Goal: Task Accomplishment & Management: Use online tool/utility

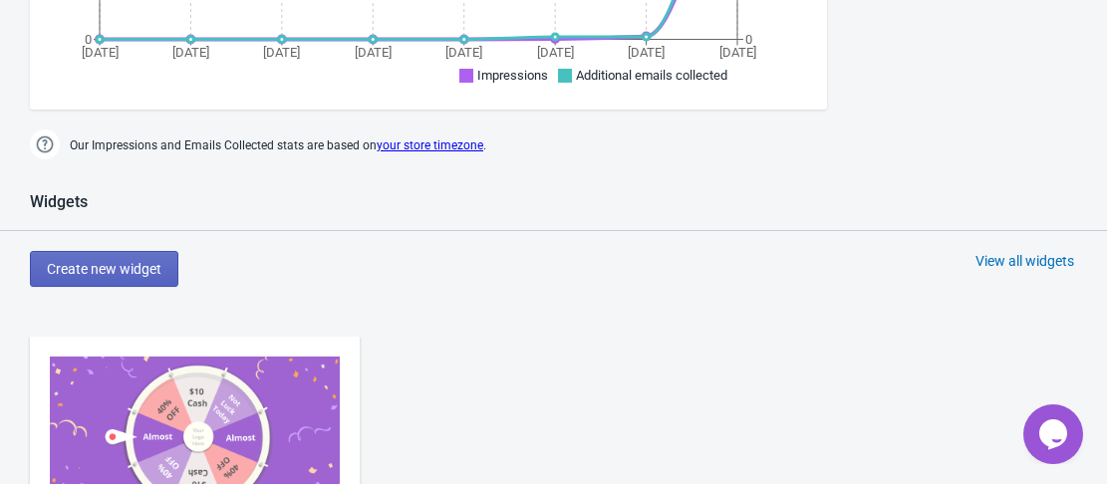
scroll to position [806, 0]
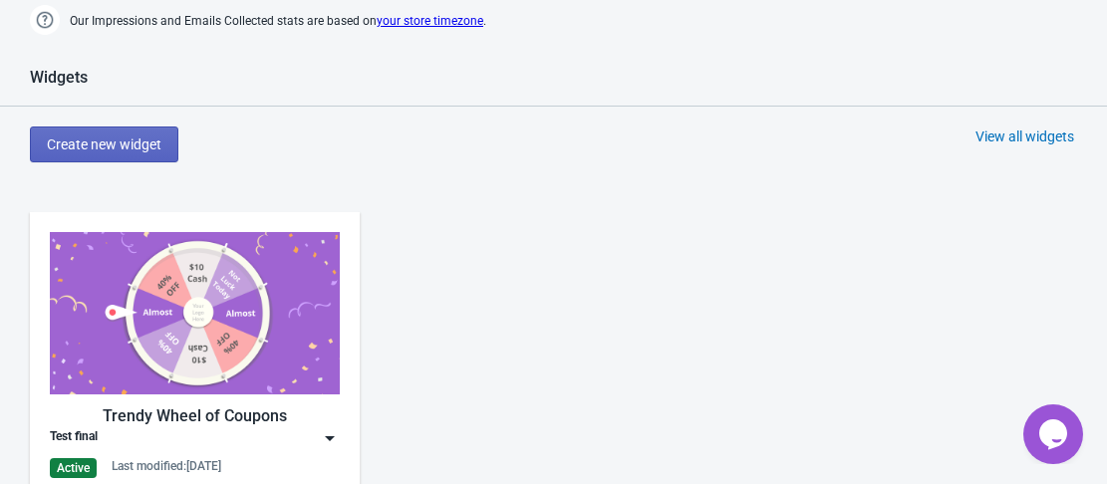
click at [220, 287] on img at bounding box center [195, 313] width 290 height 162
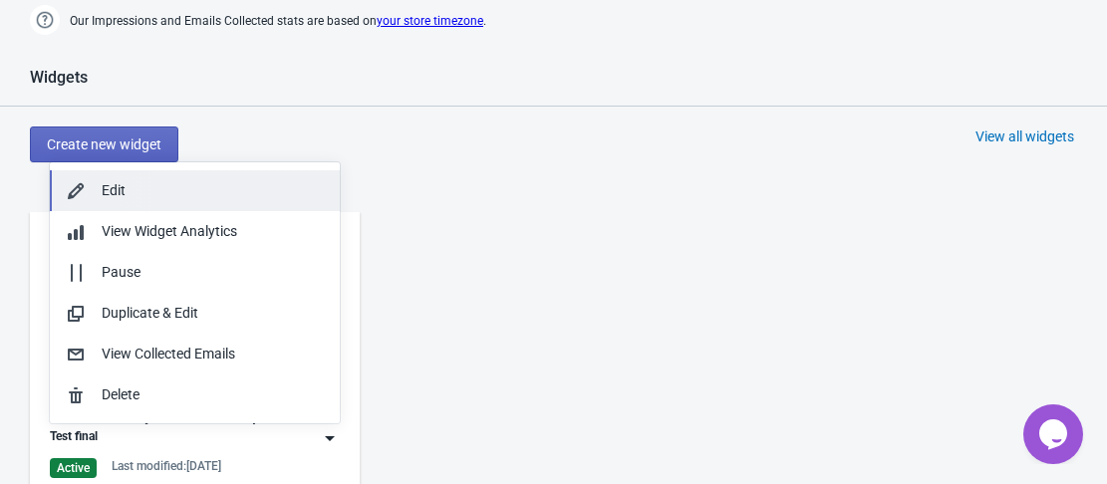
click at [164, 195] on div "Edit" at bounding box center [213, 190] width 222 height 21
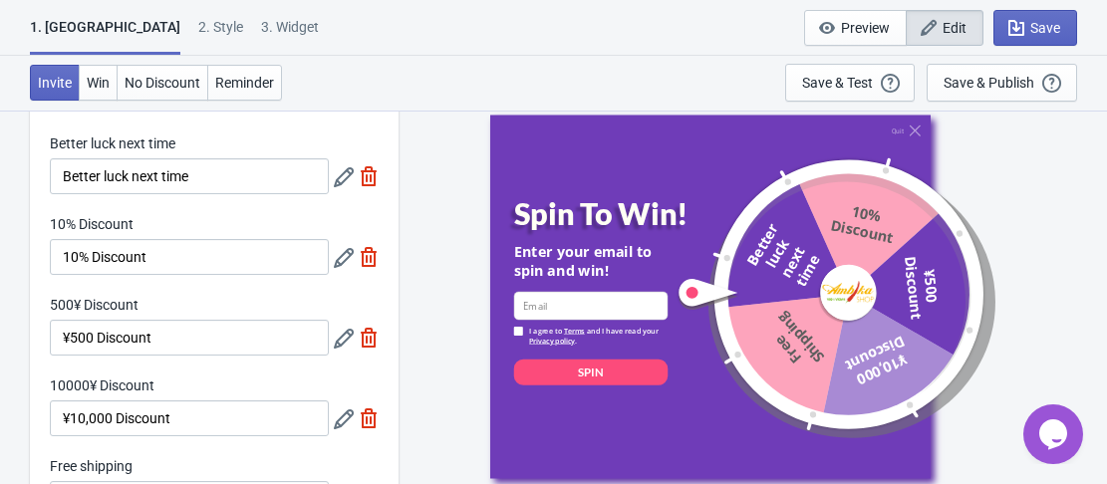
scroll to position [137, 0]
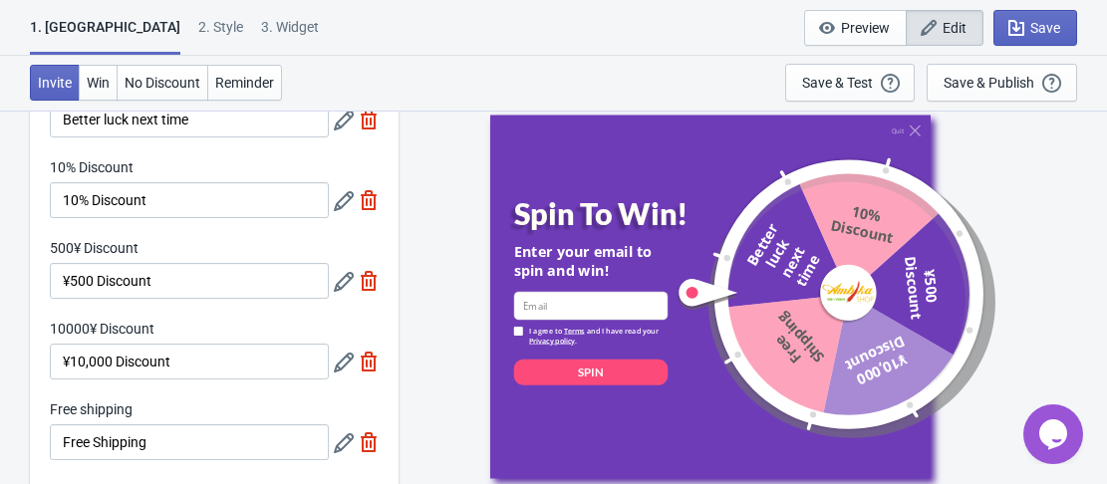
click at [349, 200] on icon at bounding box center [344, 201] width 20 height 20
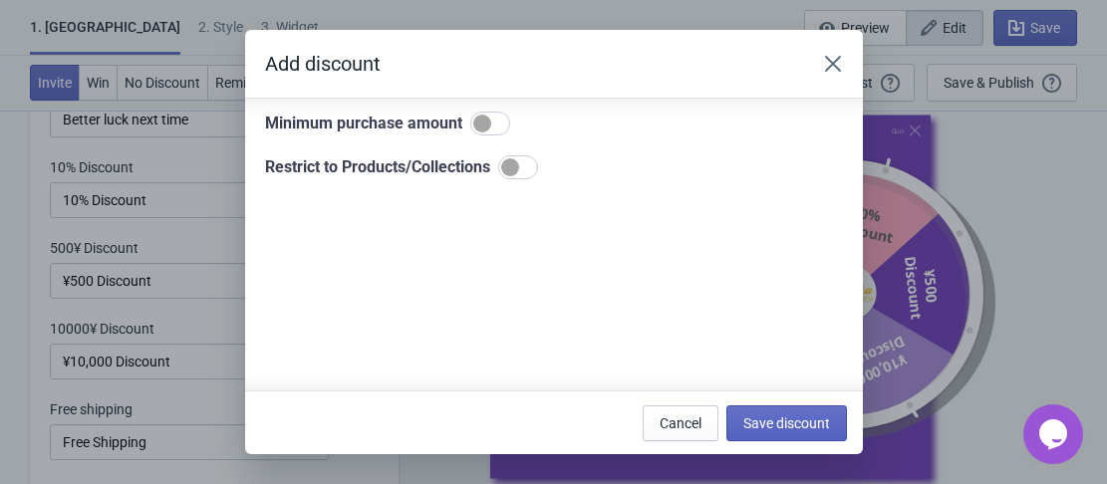
scroll to position [291, 0]
click at [519, 170] on div at bounding box center [510, 168] width 18 height 18
checkbox input "true"
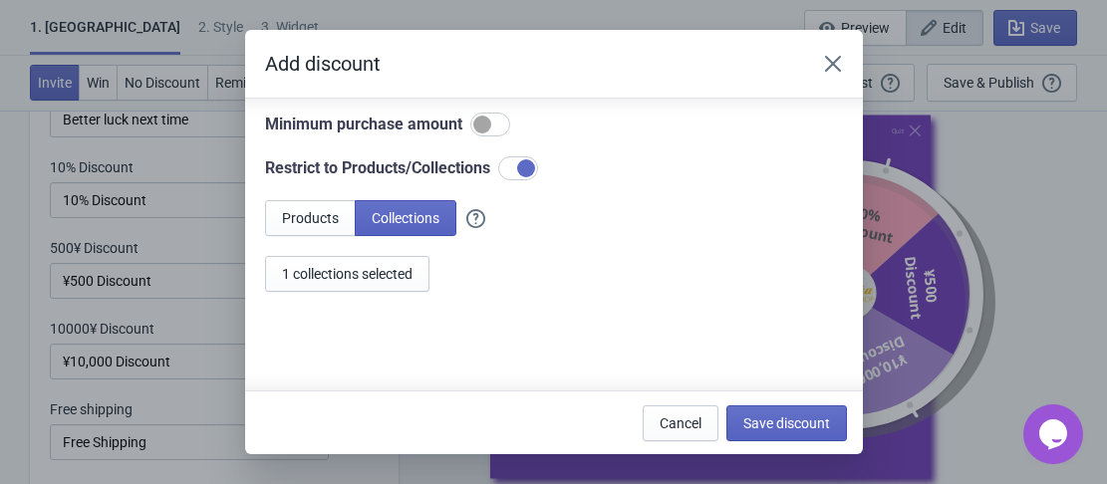
scroll to position [316, 0]
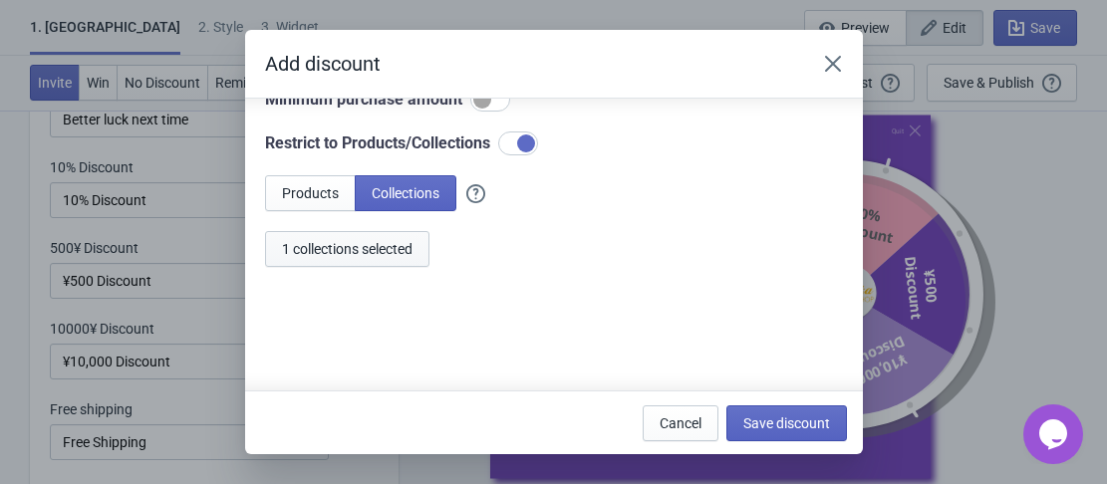
click at [394, 241] on span "1 collections selected" at bounding box center [347, 249] width 131 height 16
click at [779, 420] on span "Save discount" at bounding box center [787, 424] width 87 height 16
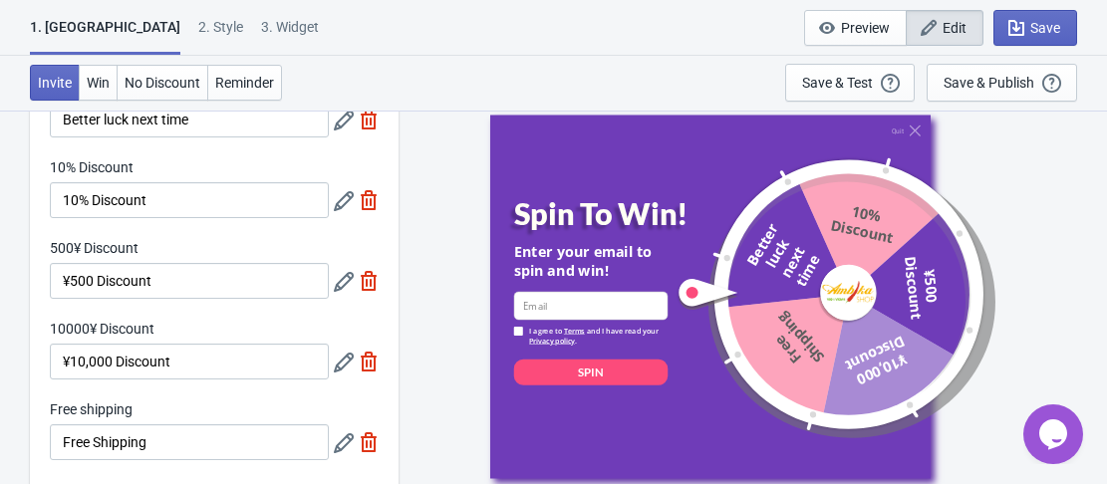
click at [341, 200] on icon at bounding box center [344, 201] width 20 height 20
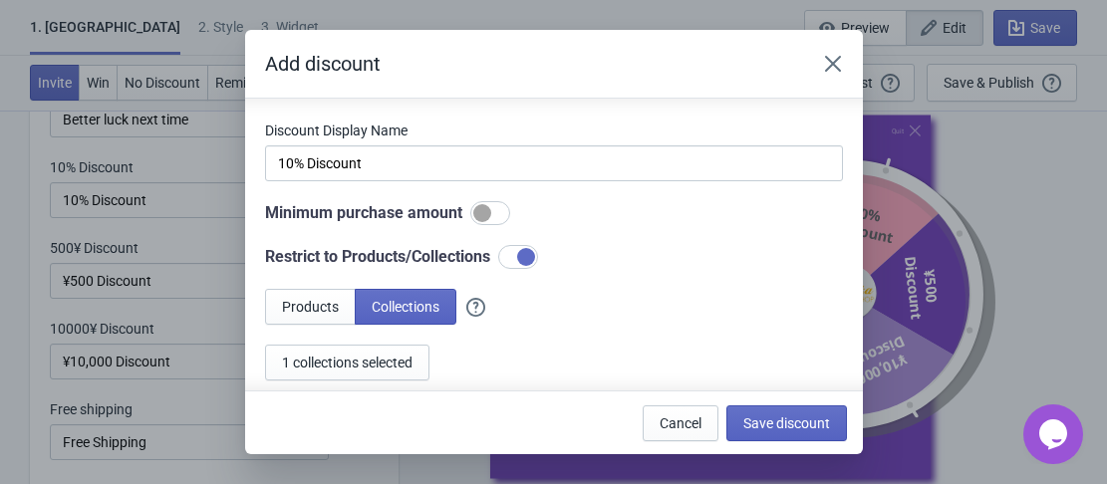
scroll to position [203, 0]
click at [835, 59] on icon "Close" at bounding box center [833, 64] width 20 height 20
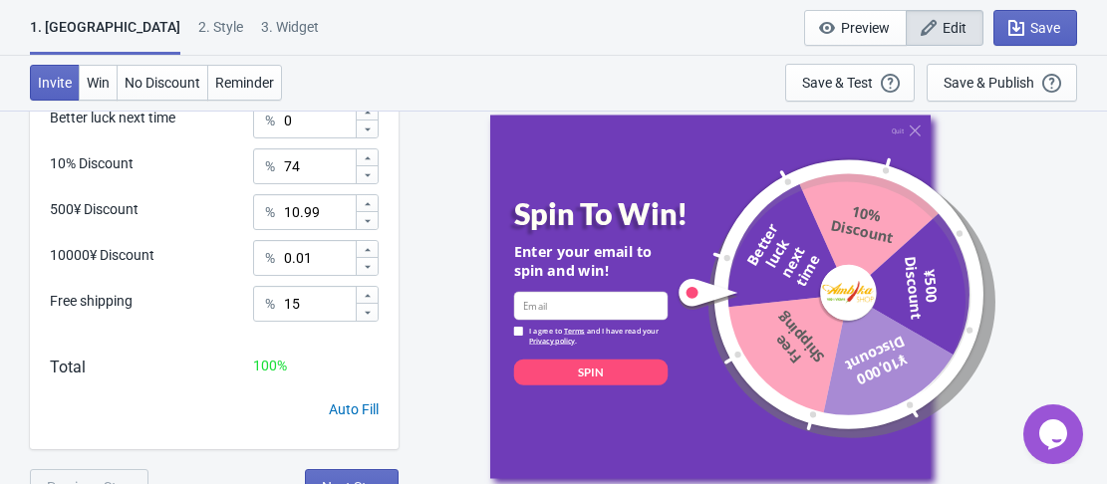
scroll to position [705, 0]
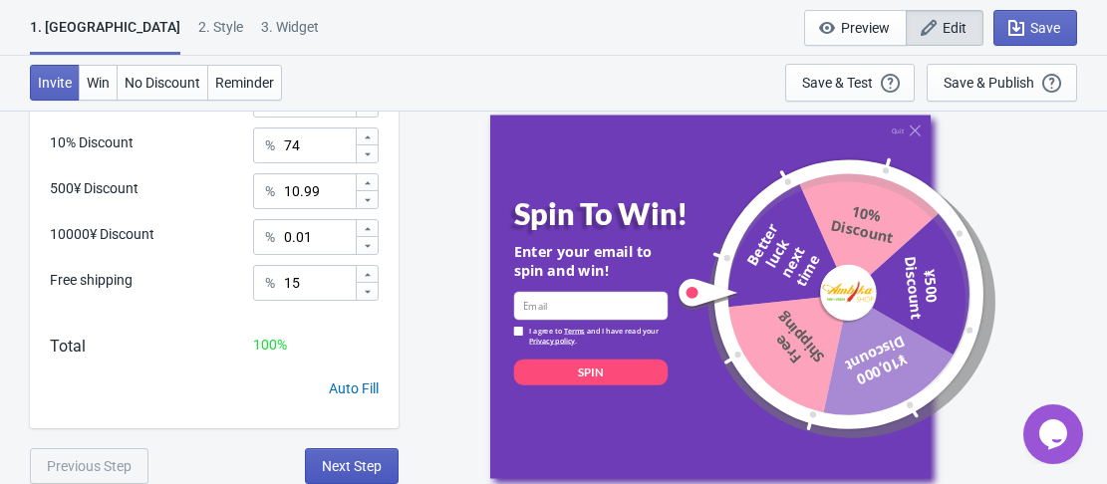
click at [338, 460] on span "Next Step" at bounding box center [352, 466] width 60 height 16
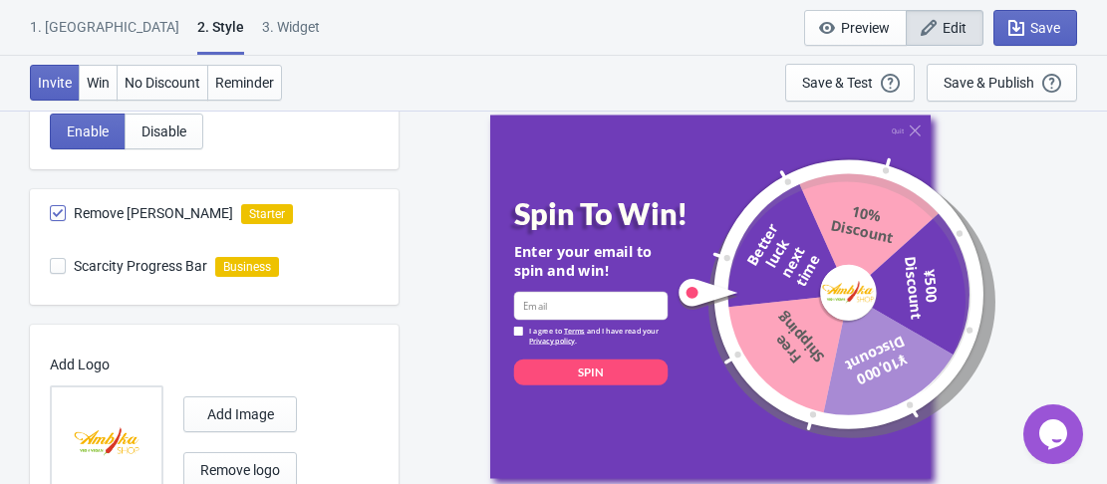
scroll to position [801, 0]
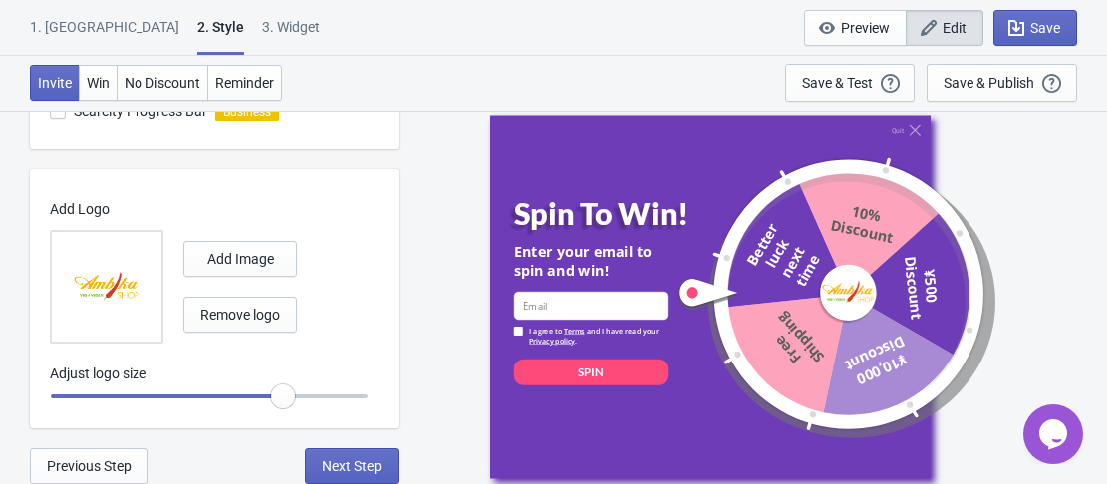
click at [338, 460] on span "Next Step" at bounding box center [352, 466] width 60 height 16
select select "homepageOnly"
select select "period"
select select "circle"
select select "middle_left"
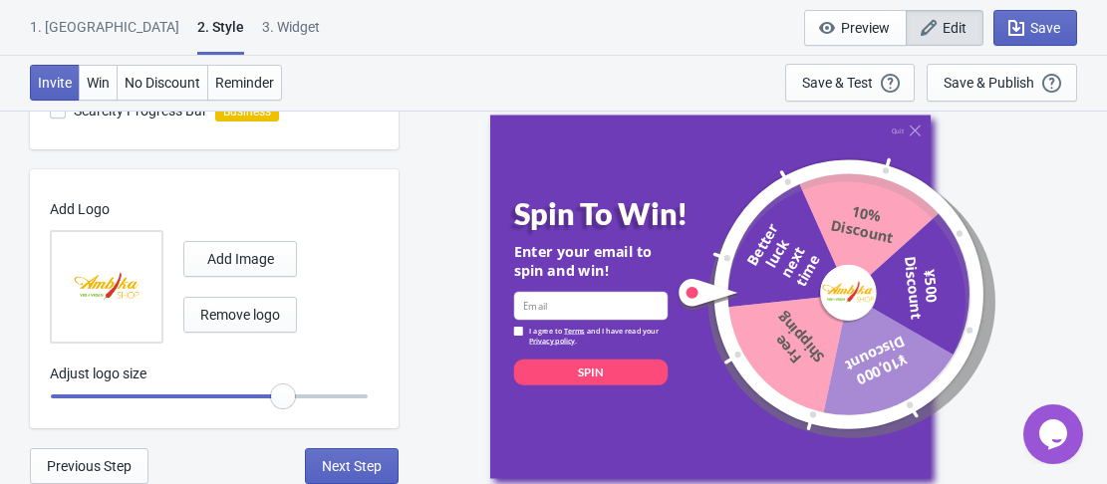
select select "1"
select select "left"
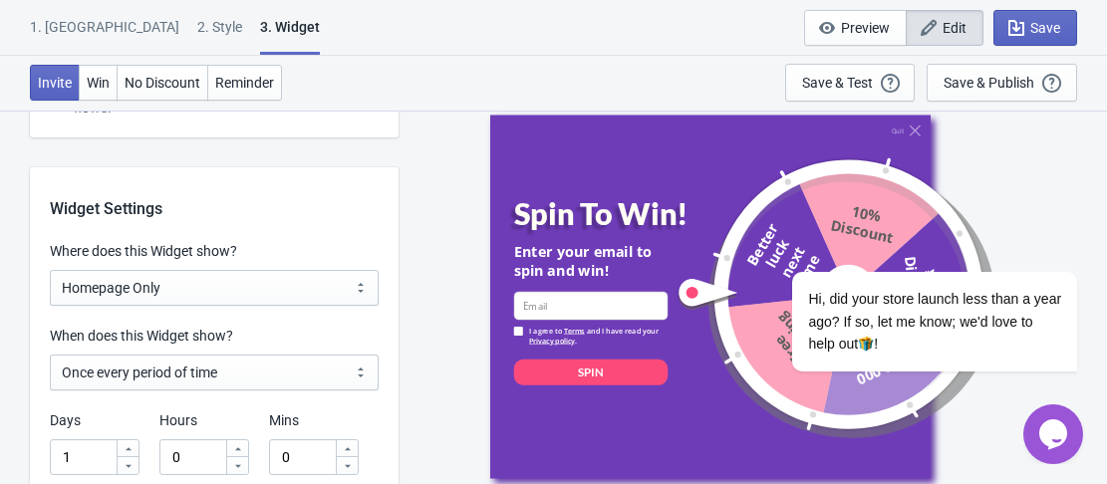
scroll to position [2492, 0]
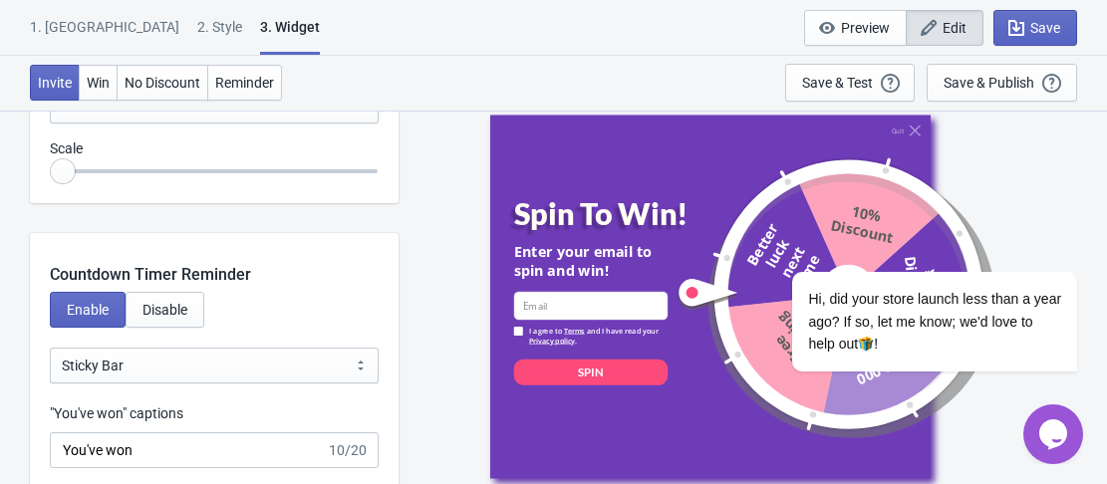
click at [66, 20] on div "1. [GEOGRAPHIC_DATA]" at bounding box center [104, 34] width 149 height 35
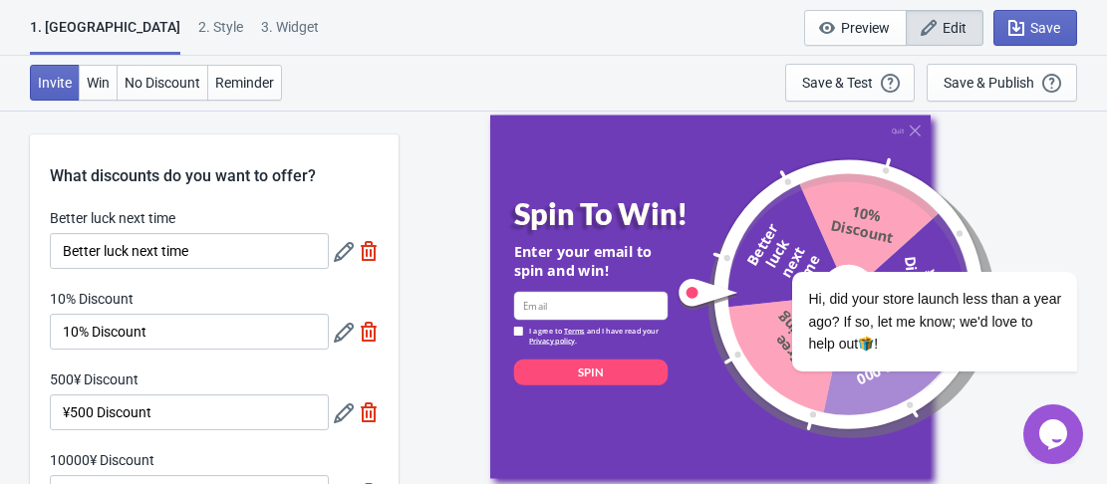
scroll to position [0, 0]
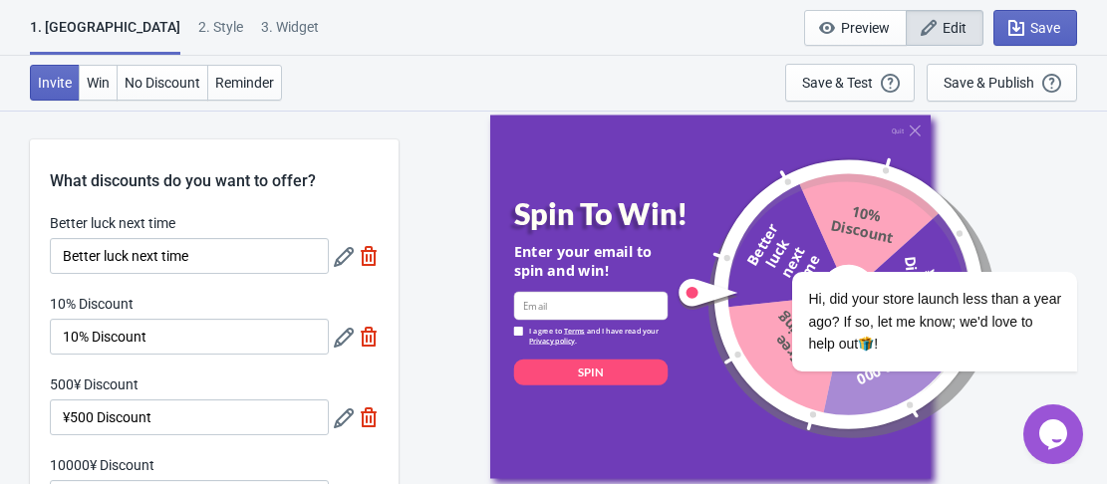
click at [348, 339] on icon at bounding box center [344, 338] width 20 height 20
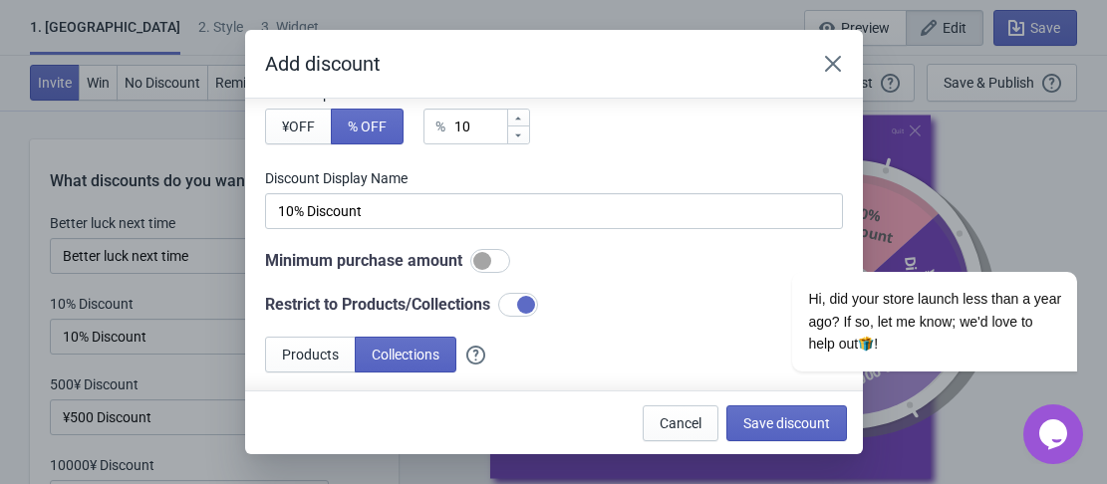
scroll to position [199, 0]
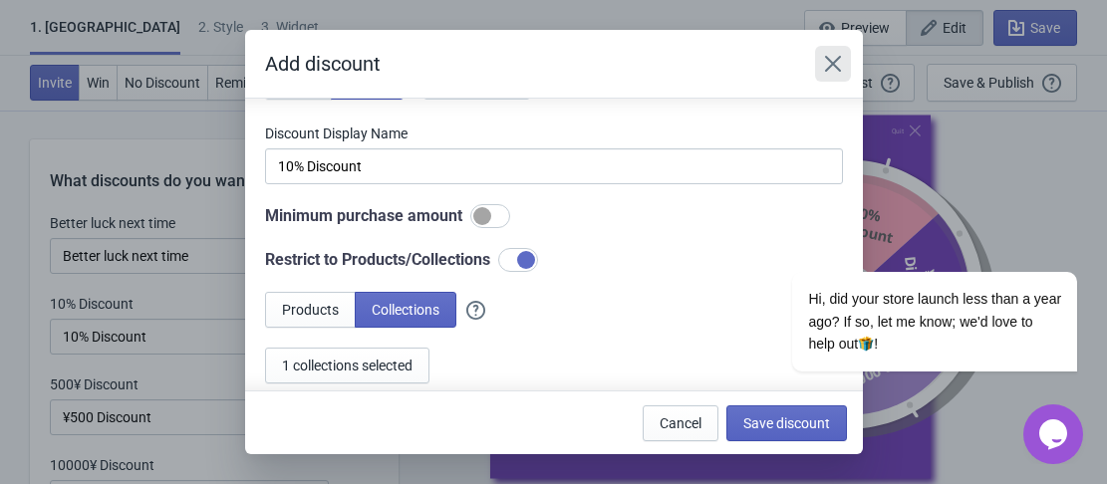
click at [839, 67] on icon "Close" at bounding box center [833, 64] width 20 height 20
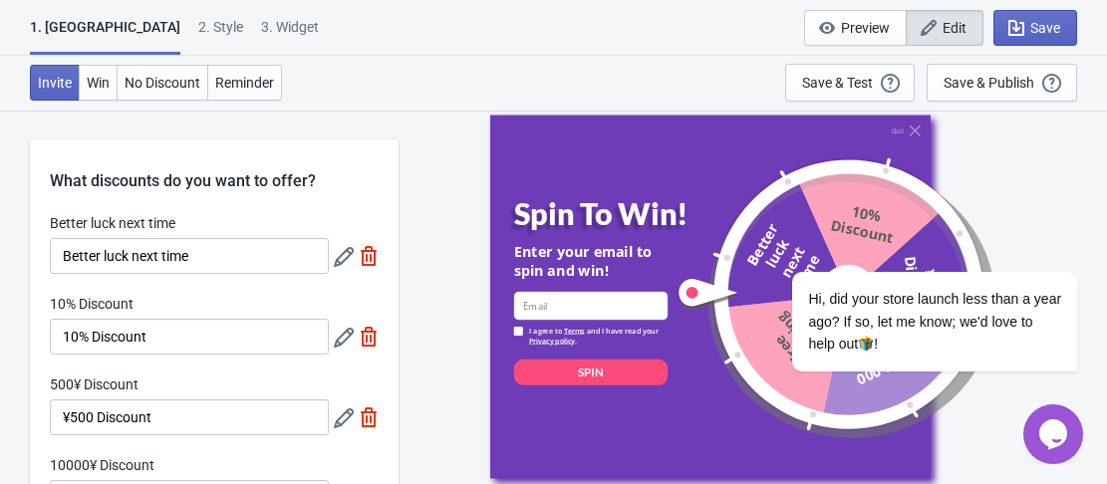
click at [1047, 432] on icon "$i18n('chat', 'chat_widget')" at bounding box center [1054, 435] width 28 height 30
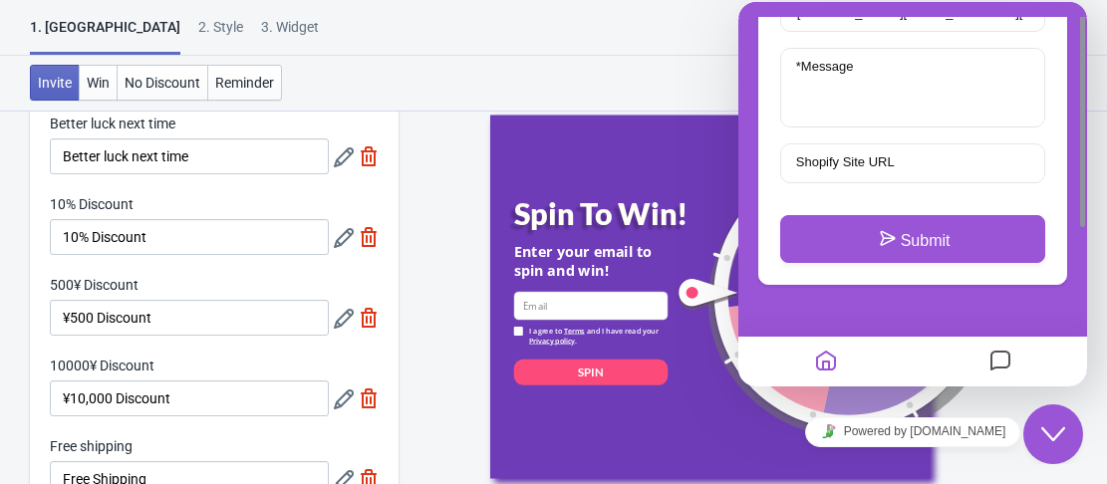
scroll to position [158, 0]
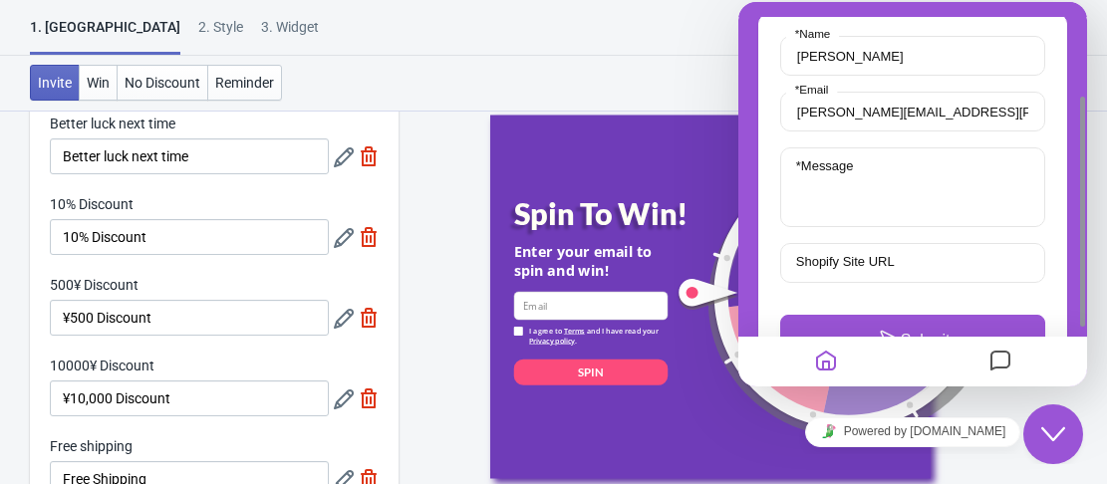
click at [1007, 373] on icon "Messages" at bounding box center [1001, 362] width 24 height 39
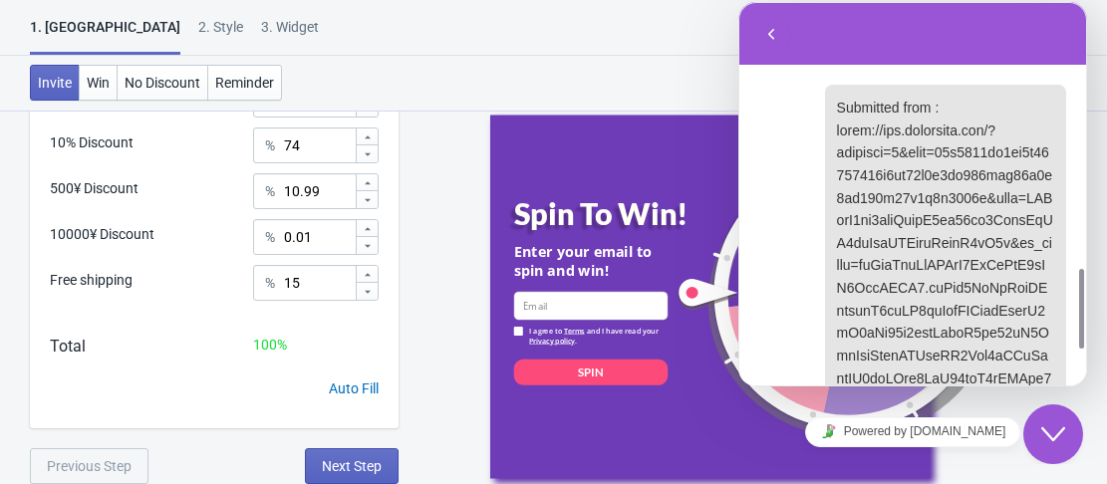
scroll to position [505, 0]
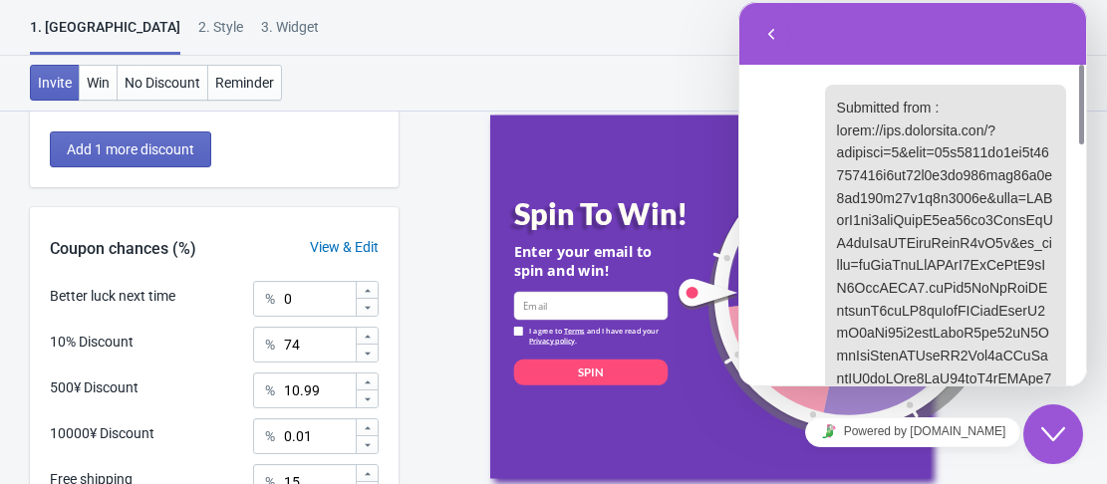
click at [760, 29] on button "Back" at bounding box center [771, 34] width 32 height 30
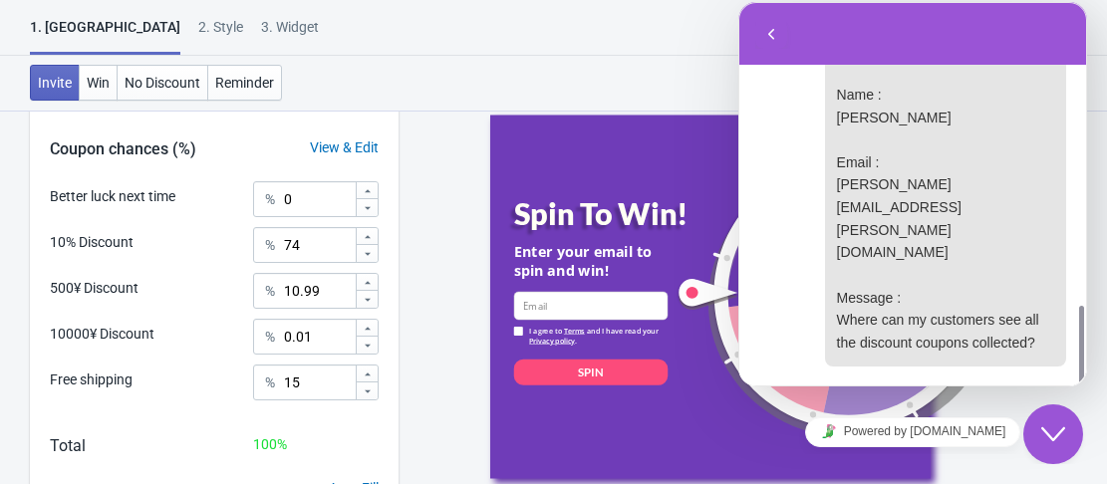
scroll to position [761, 0]
